Goal: Ask a question

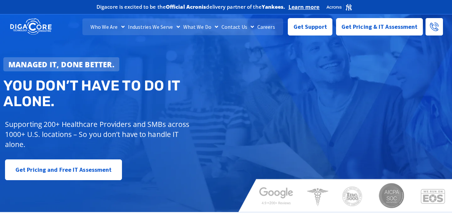
click at [234, 69] on div "Managed IT, done better. You don’t have to do IT alone. Supporting 200+ Healthc…" at bounding box center [117, 118] width 235 height 129
click at [315, 25] on span "Get Support" at bounding box center [311, 23] width 34 height 13
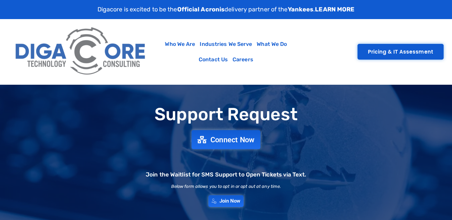
click at [233, 135] on link "Connect Now" at bounding box center [226, 139] width 69 height 19
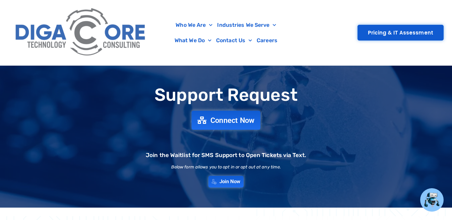
scroll to position [20, 0]
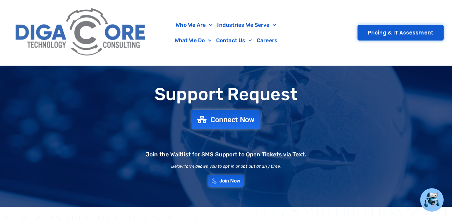
click at [234, 116] on span "Connect Now" at bounding box center [232, 119] width 44 height 7
